Goal: Transaction & Acquisition: Book appointment/travel/reservation

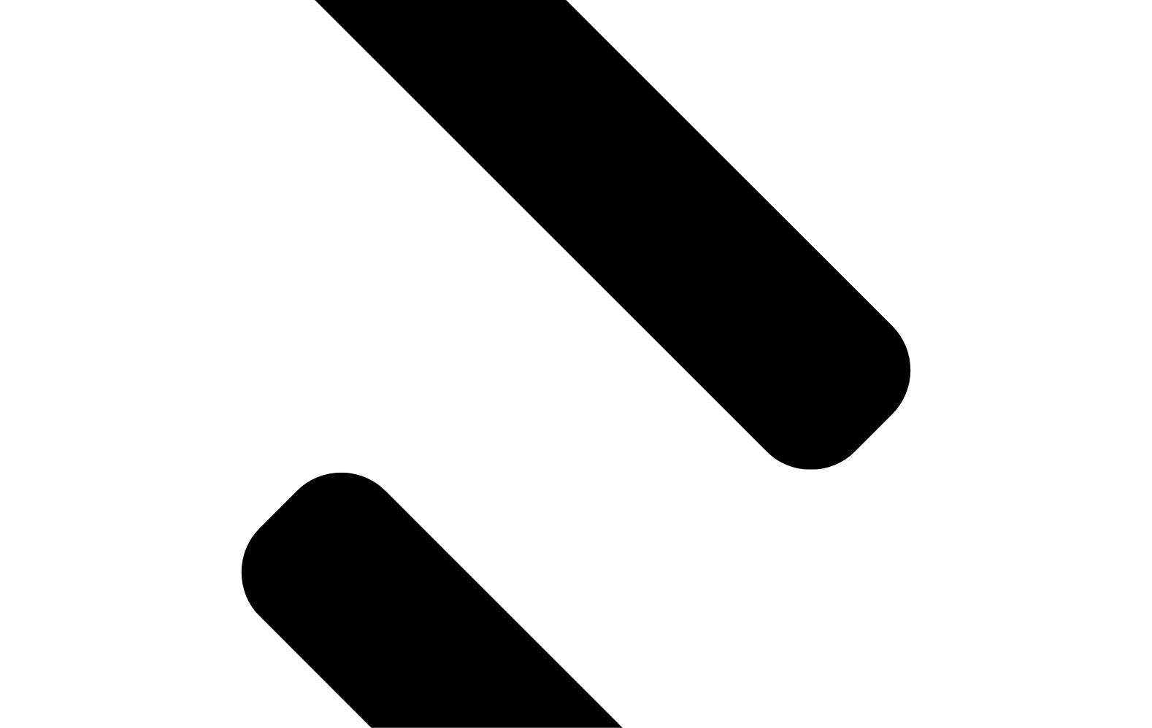
scroll to position [2031, 0]
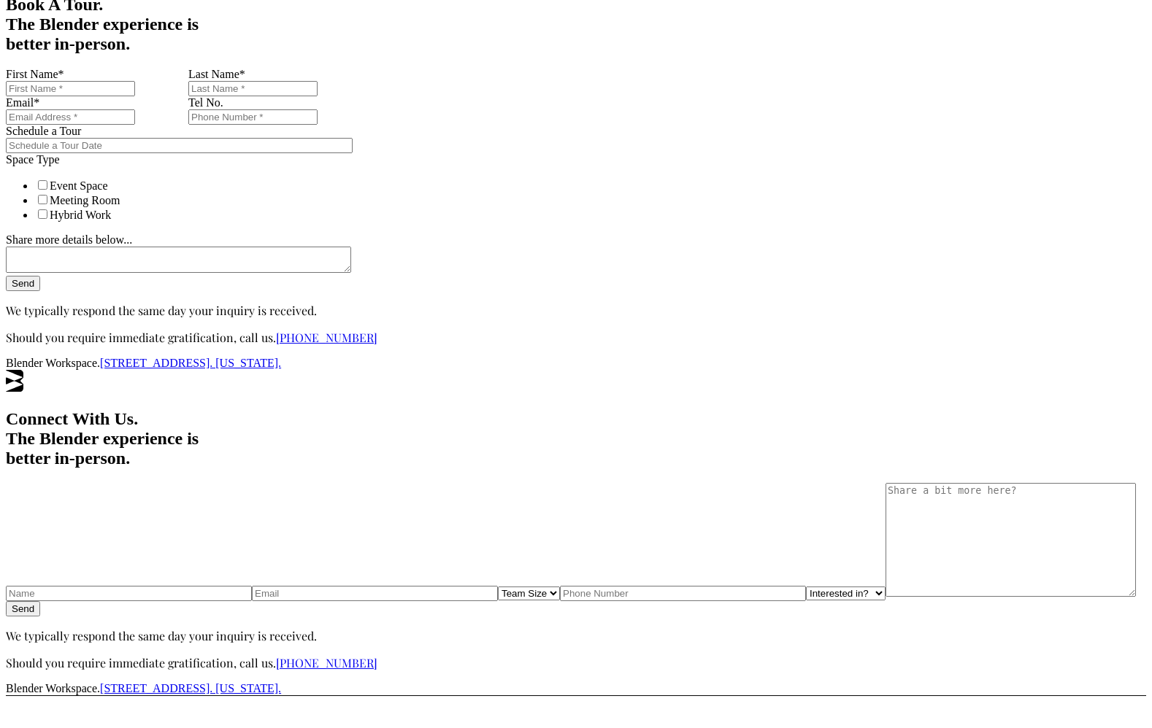
scroll to position [565, 0]
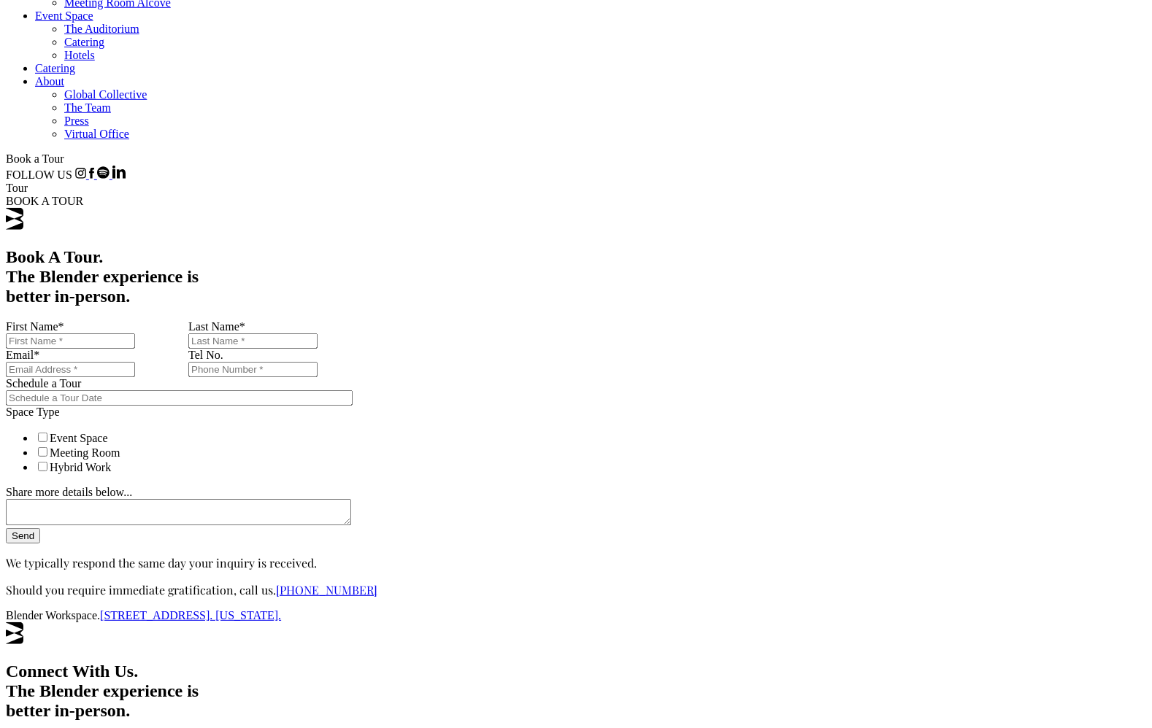
scroll to position [250, 0]
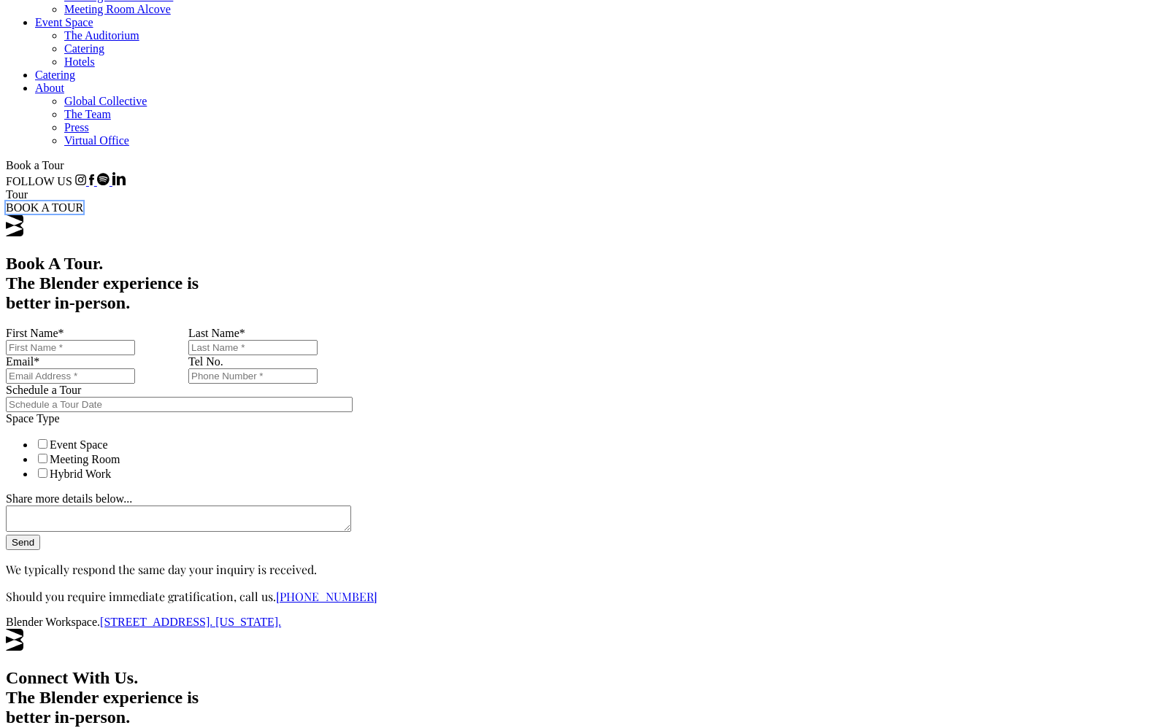
click at [83, 201] on span "BOOK A TOUR" at bounding box center [44, 207] width 77 height 12
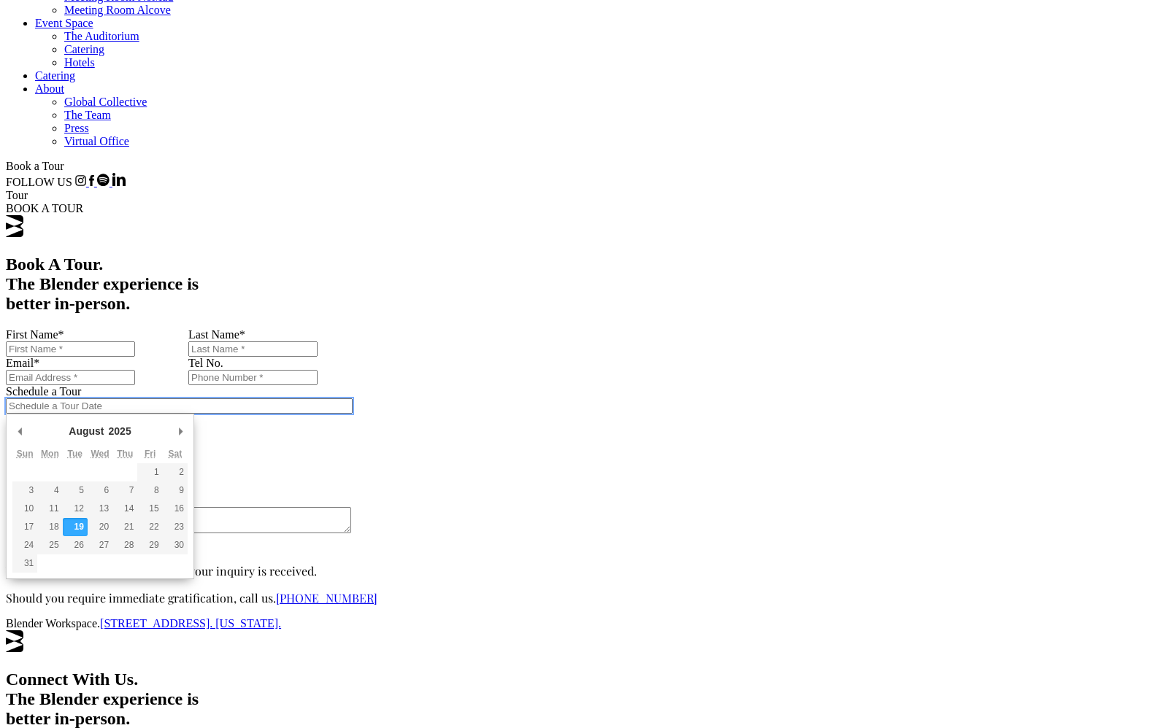
click at [353, 399] on input "Schedule a Tour" at bounding box center [179, 406] width 347 height 15
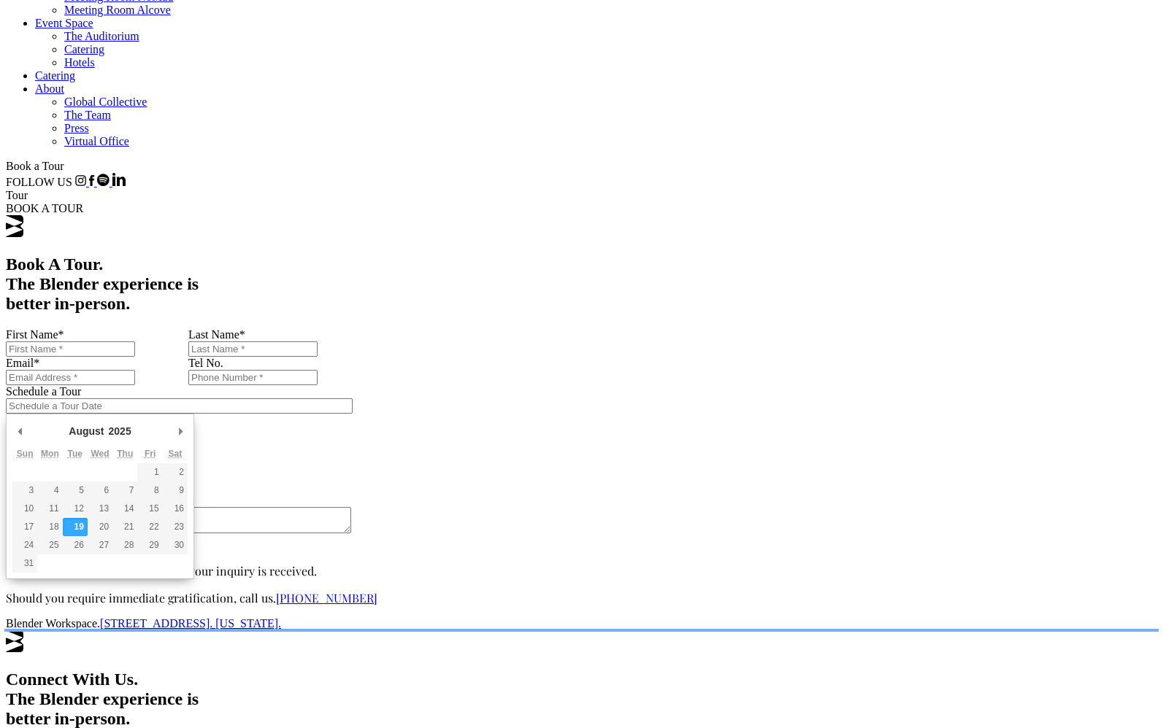
click at [825, 631] on div "Close form" at bounding box center [581, 631] width 1151 height 0
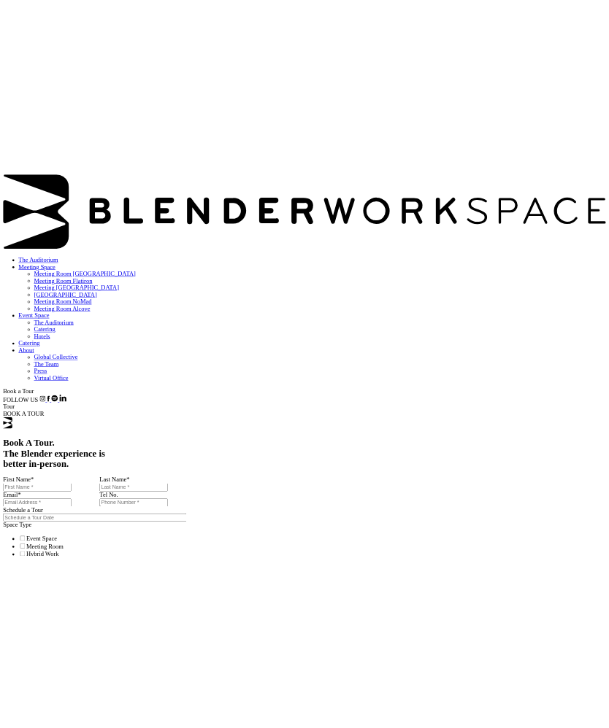
scroll to position [250, 0]
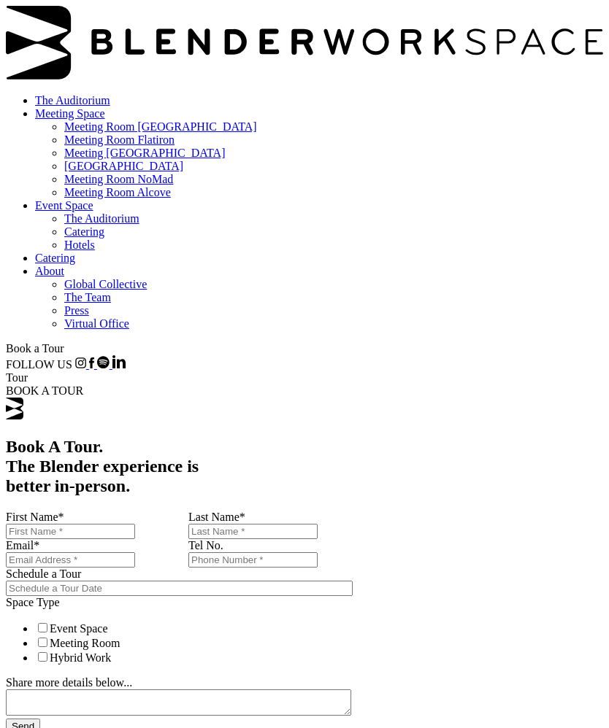
scroll to position [250, 0]
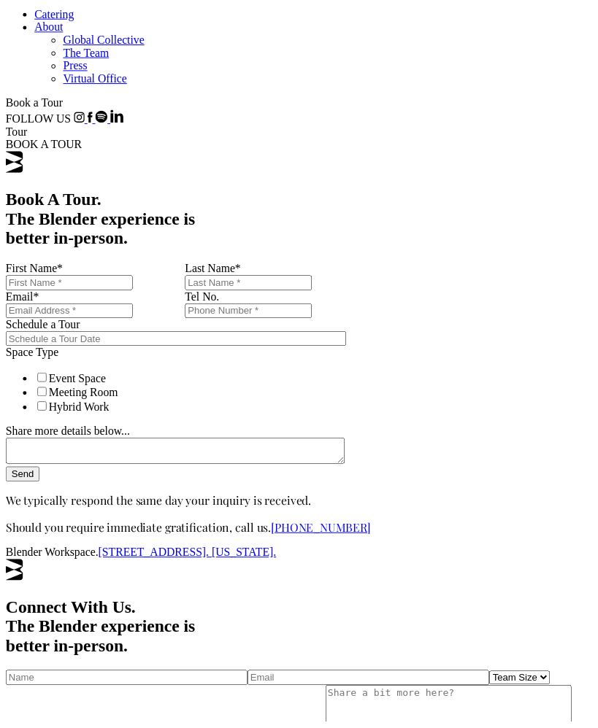
scroll to position [250, 0]
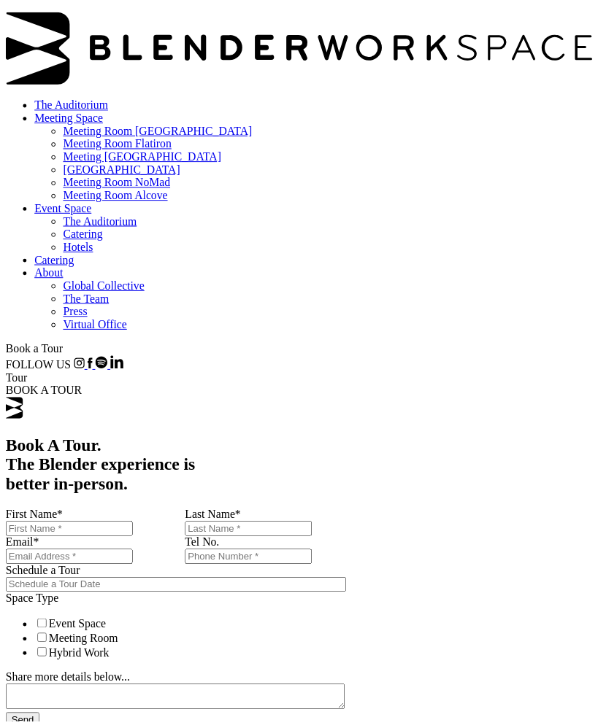
scroll to position [250, 0]
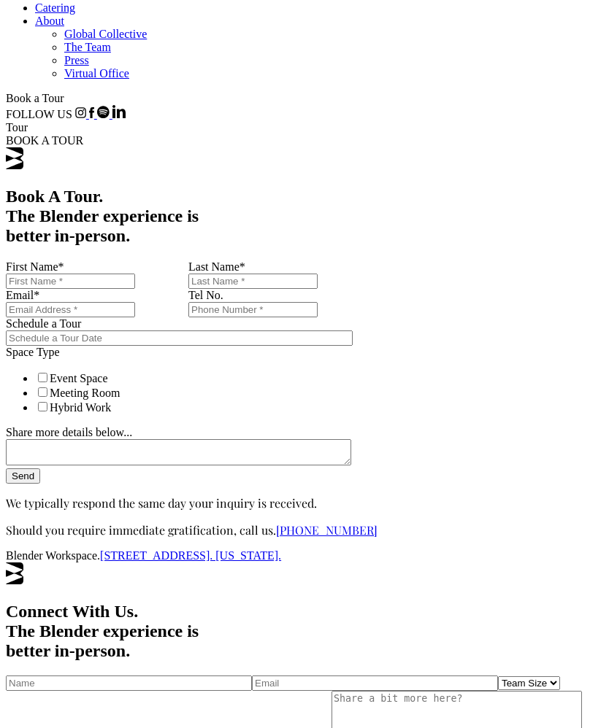
type input "5"
type input "3"
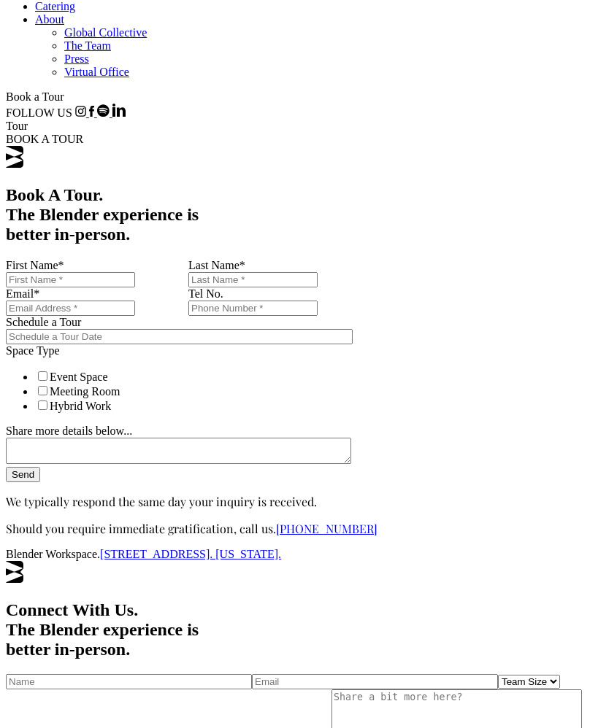
drag, startPoint x: 408, startPoint y: 329, endPoint x: 485, endPoint y: 529, distance: 214.2
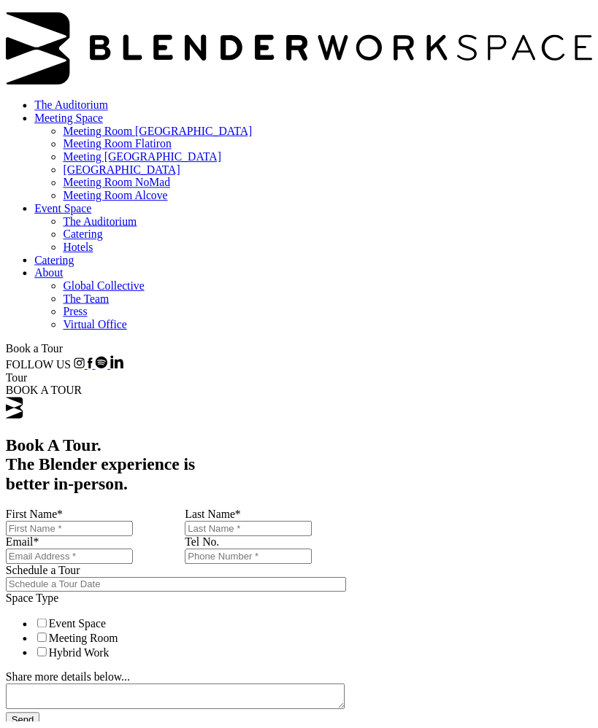
scroll to position [250, 0]
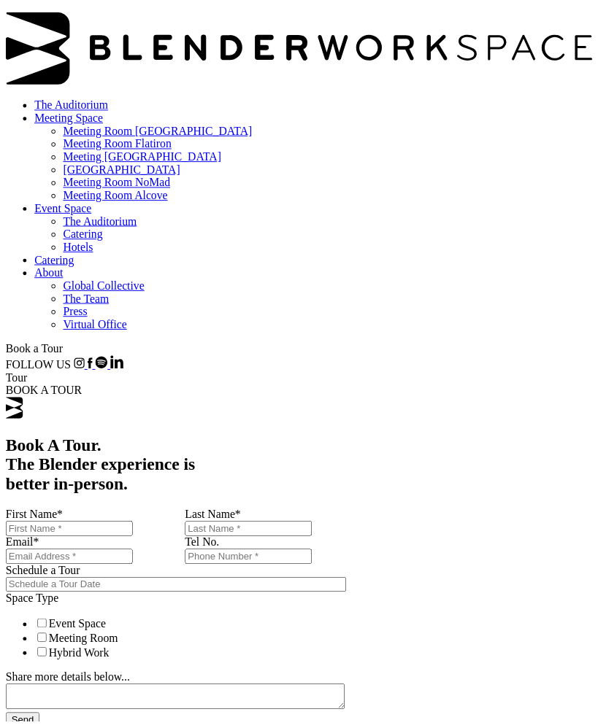
scroll to position [250, 0]
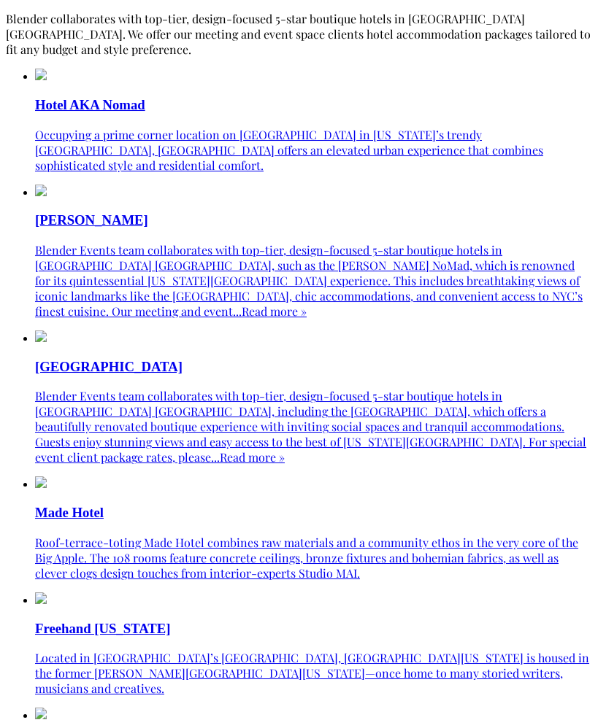
scroll to position [1233, 0]
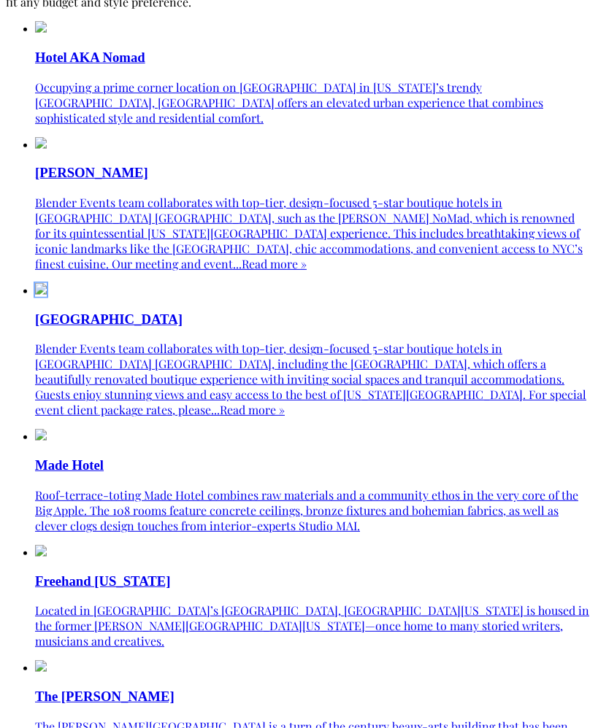
click at [47, 295] on img at bounding box center [41, 289] width 12 height 12
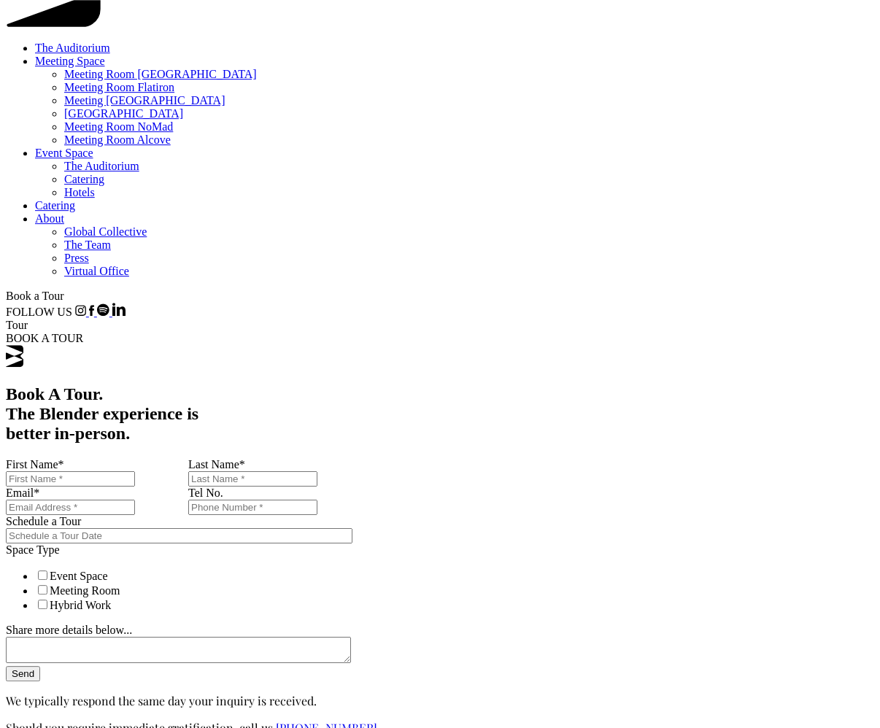
scroll to position [64, 0]
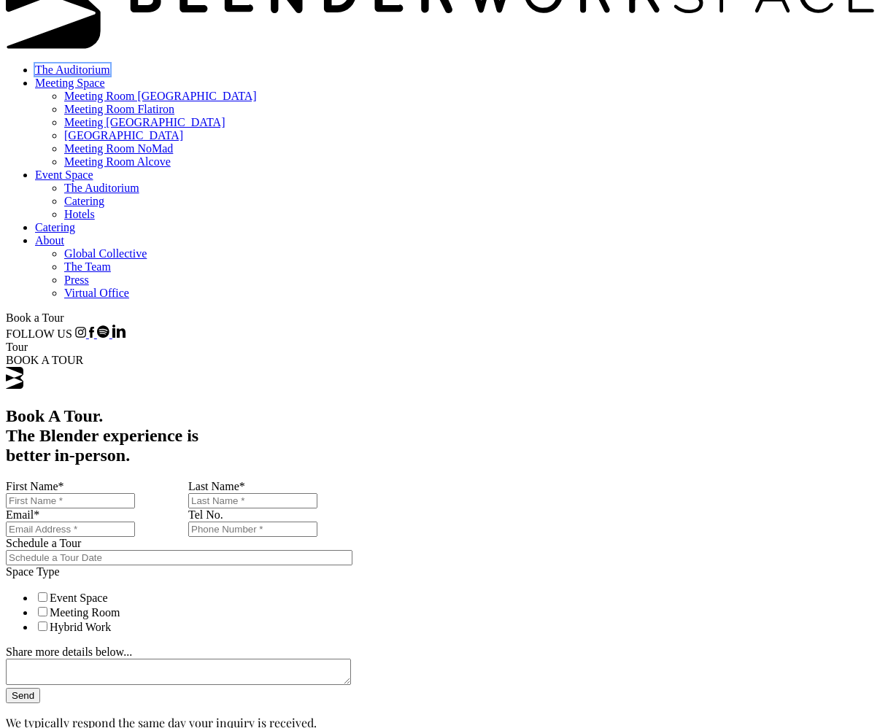
click at [110, 64] on link "The Auditorium" at bounding box center [72, 70] width 75 height 12
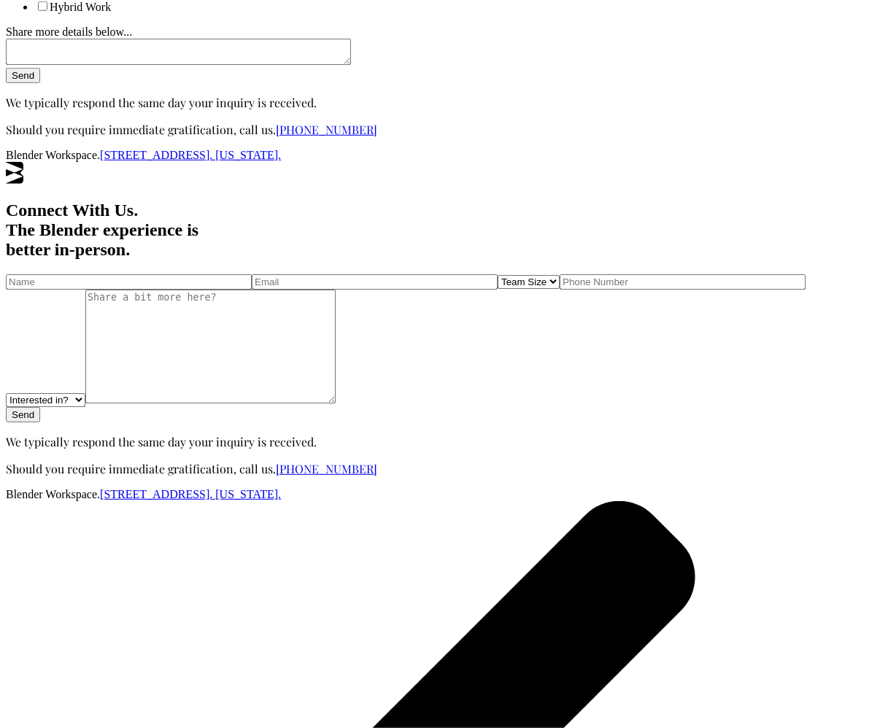
scroll to position [711, 0]
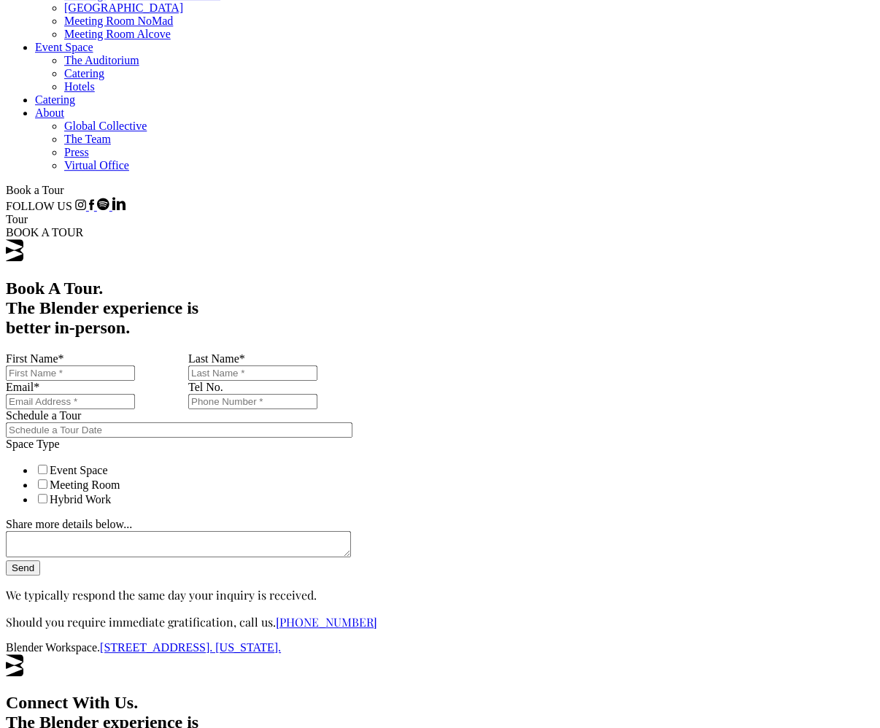
scroll to position [542, 0]
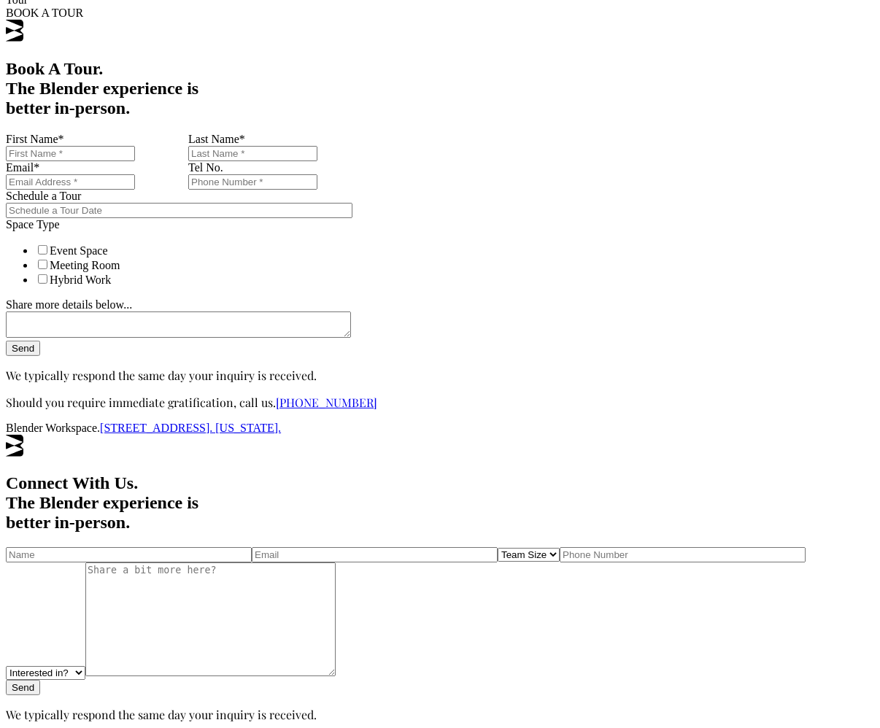
scroll to position [607, 0]
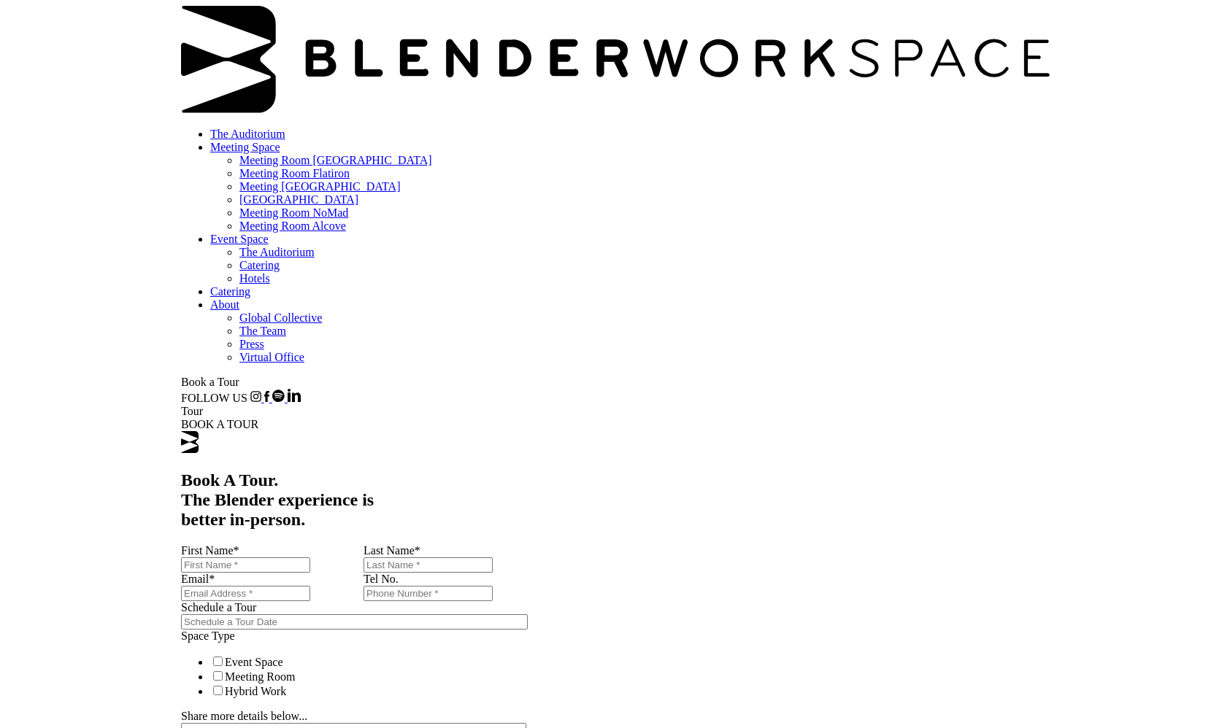
scroll to position [64, 0]
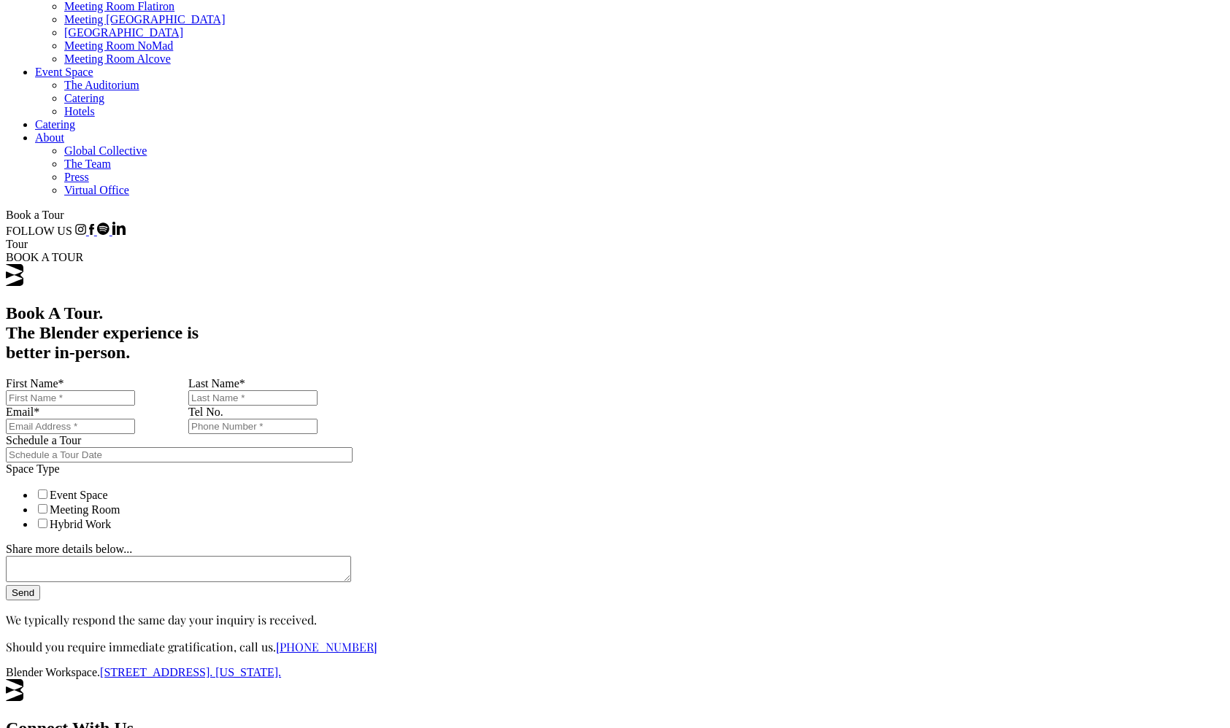
scroll to position [200, 0]
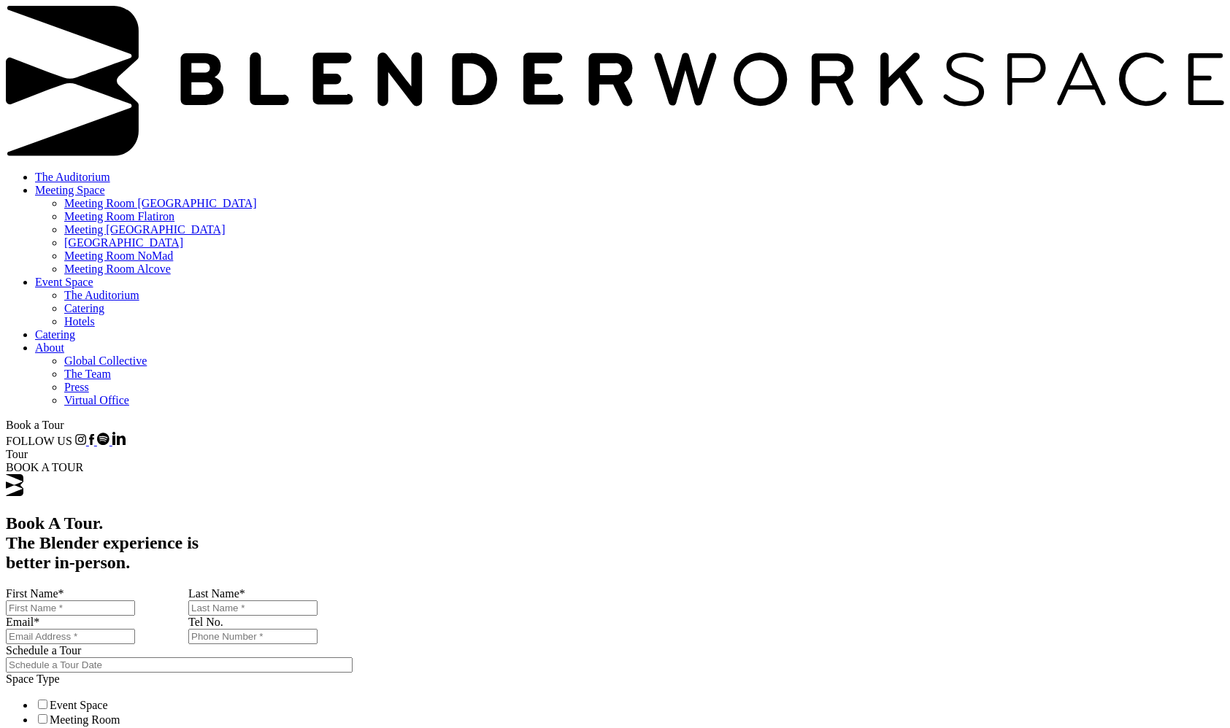
scroll to position [200, 0]
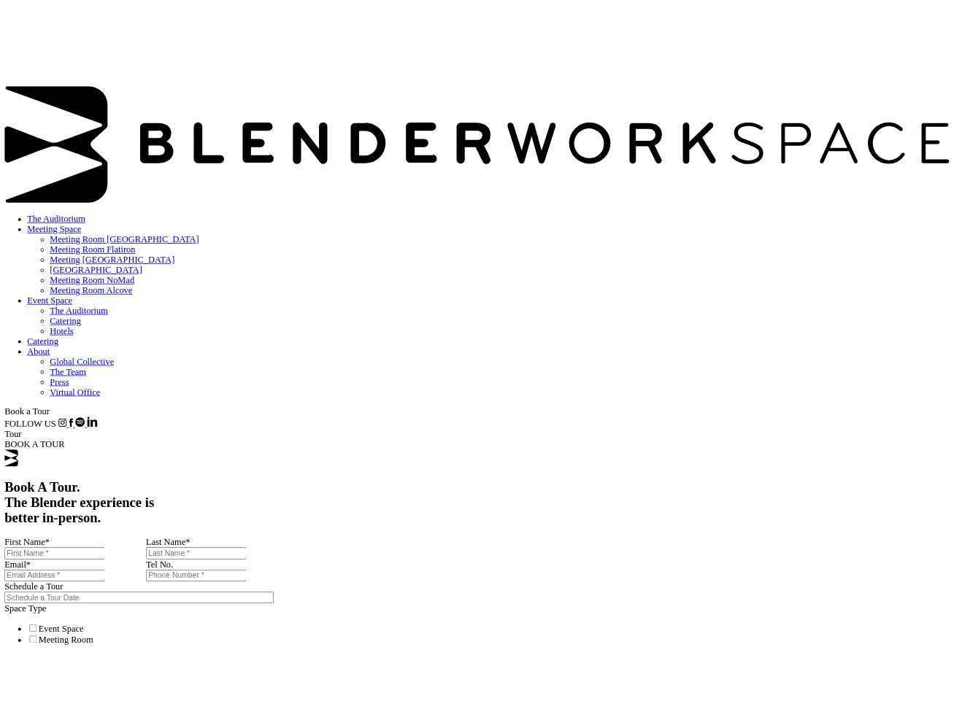
scroll to position [200, 0]
